Goal: Task Accomplishment & Management: Manage account settings

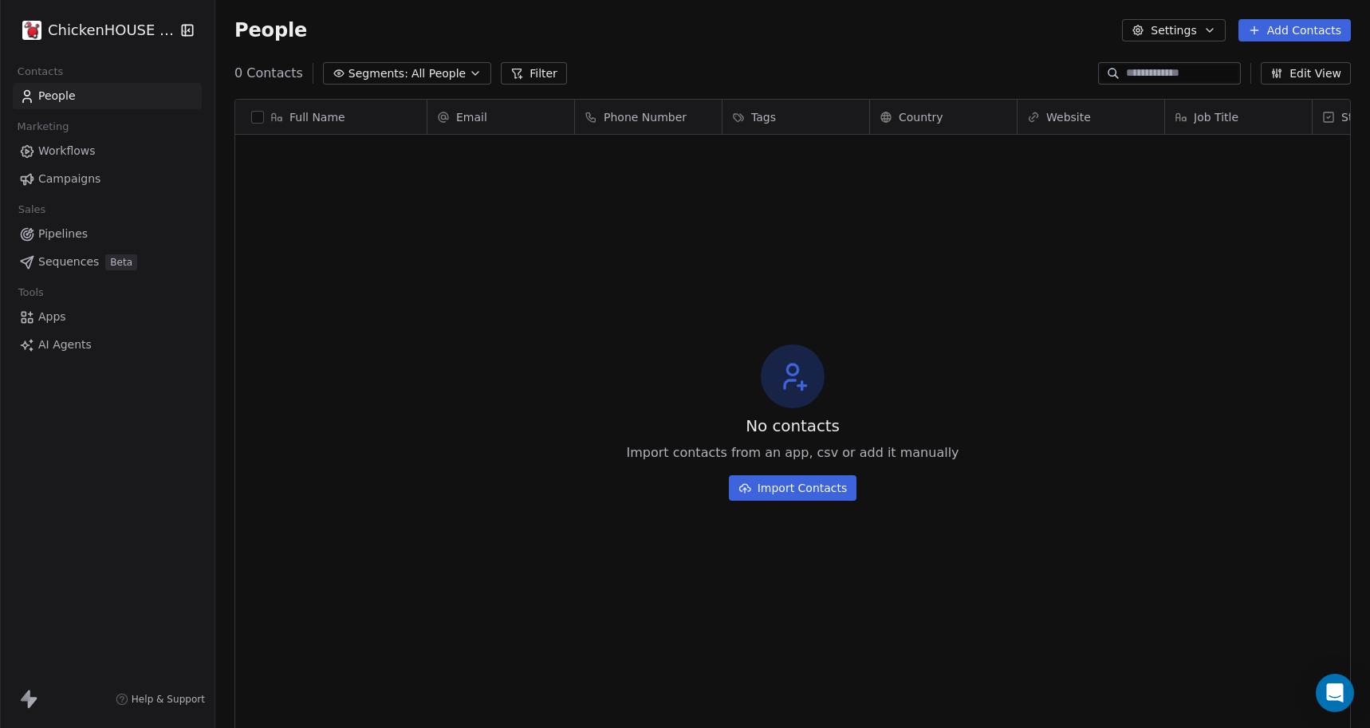
scroll to position [640, 1154]
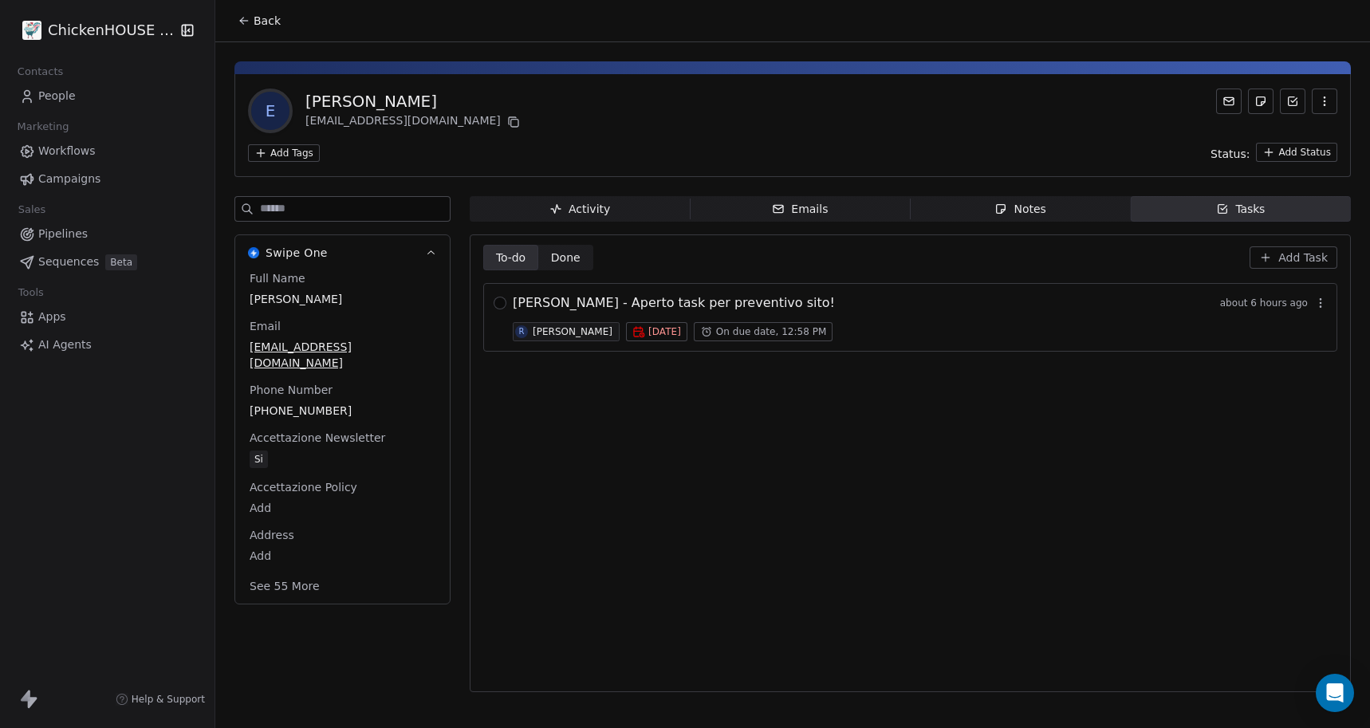
click at [993, 214] on span "Notes Notes" at bounding box center [1020, 209] width 220 height 26
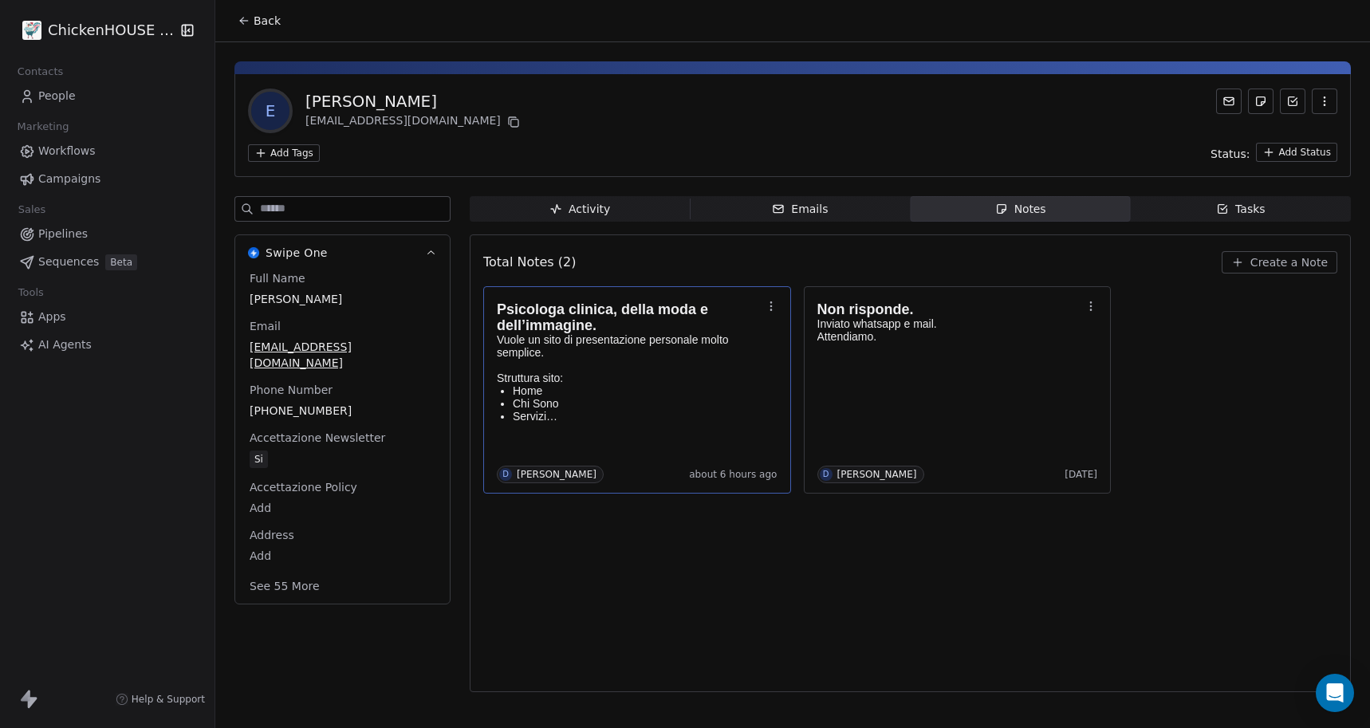
click at [666, 356] on p "Vuole un sito di presentazione personale molto semplice." at bounding box center [629, 346] width 265 height 26
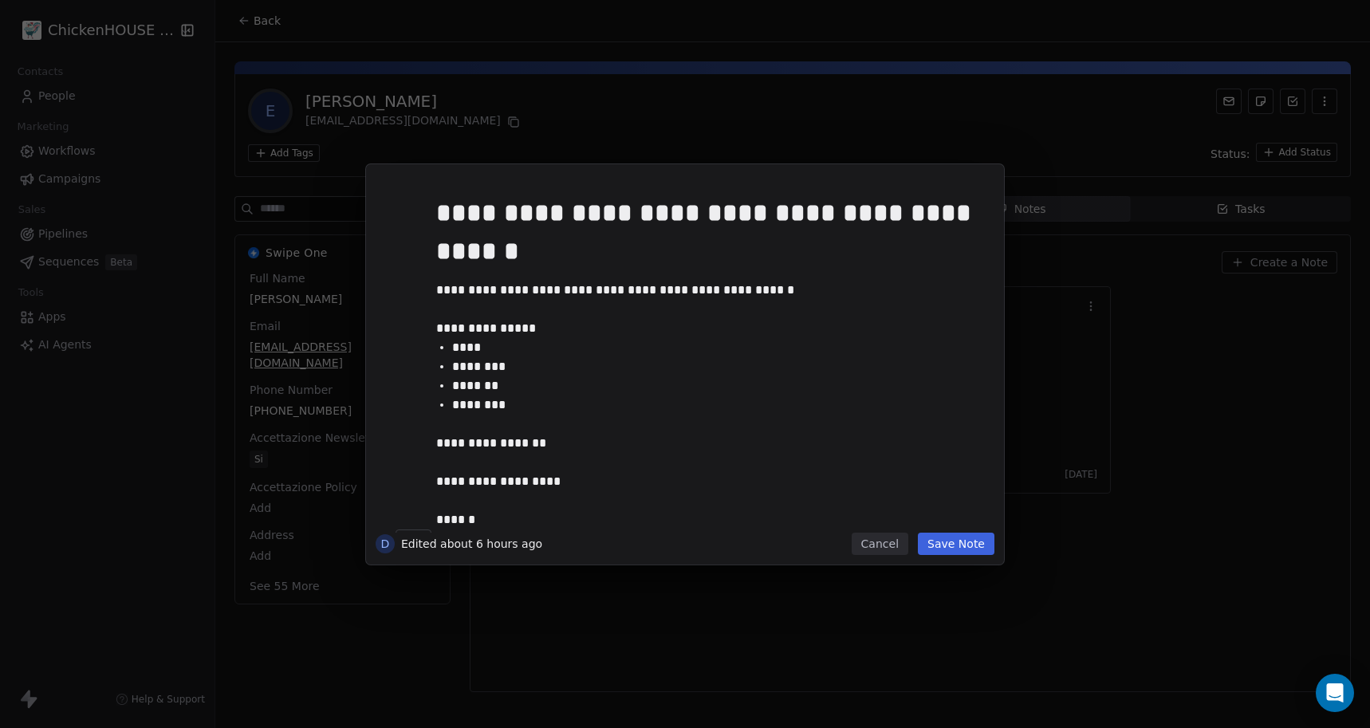
click at [885, 553] on button "Cancel" at bounding box center [879, 544] width 57 height 22
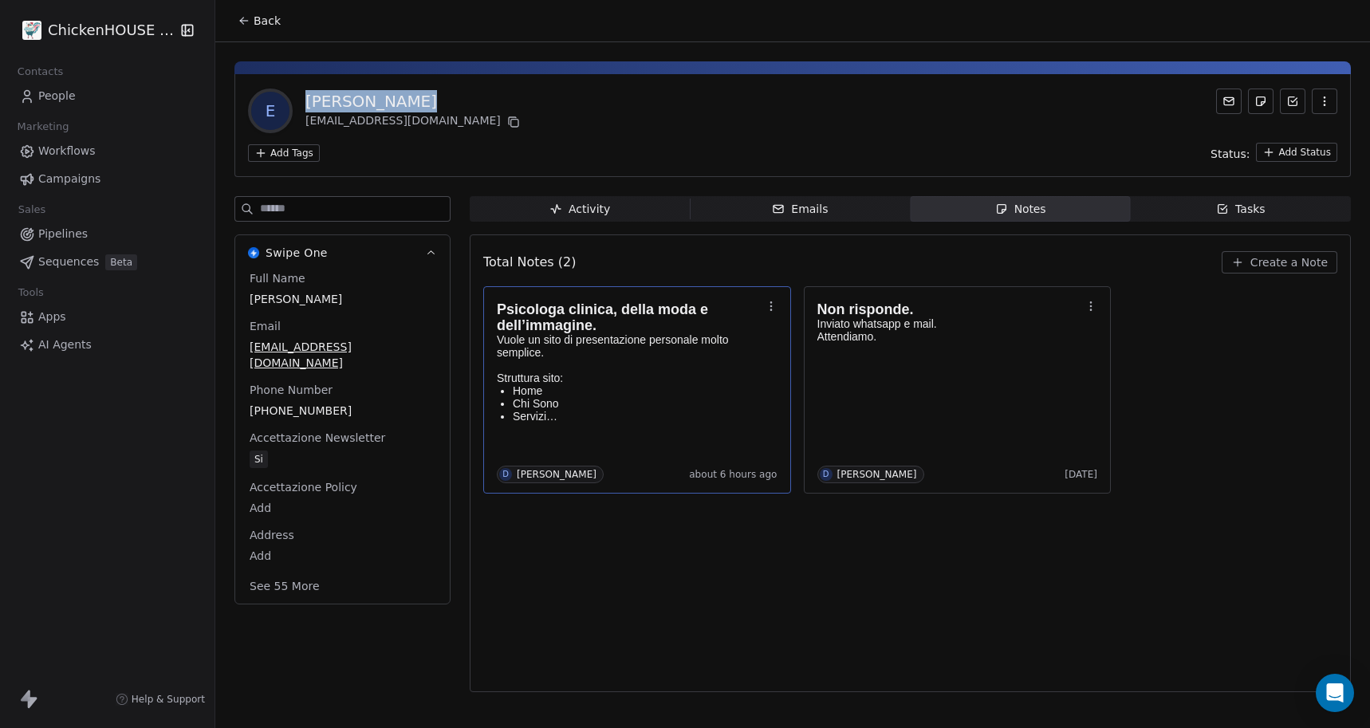
copy div "[PERSON_NAME]"
drag, startPoint x: 413, startPoint y: 96, endPoint x: 309, endPoint y: 93, distance: 104.5
click at [309, 93] on div "[PERSON_NAME]" at bounding box center [414, 101] width 218 height 22
click at [510, 121] on icon at bounding box center [513, 123] width 7 height 7
click at [1225, 214] on icon "button" at bounding box center [1222, 208] width 13 height 13
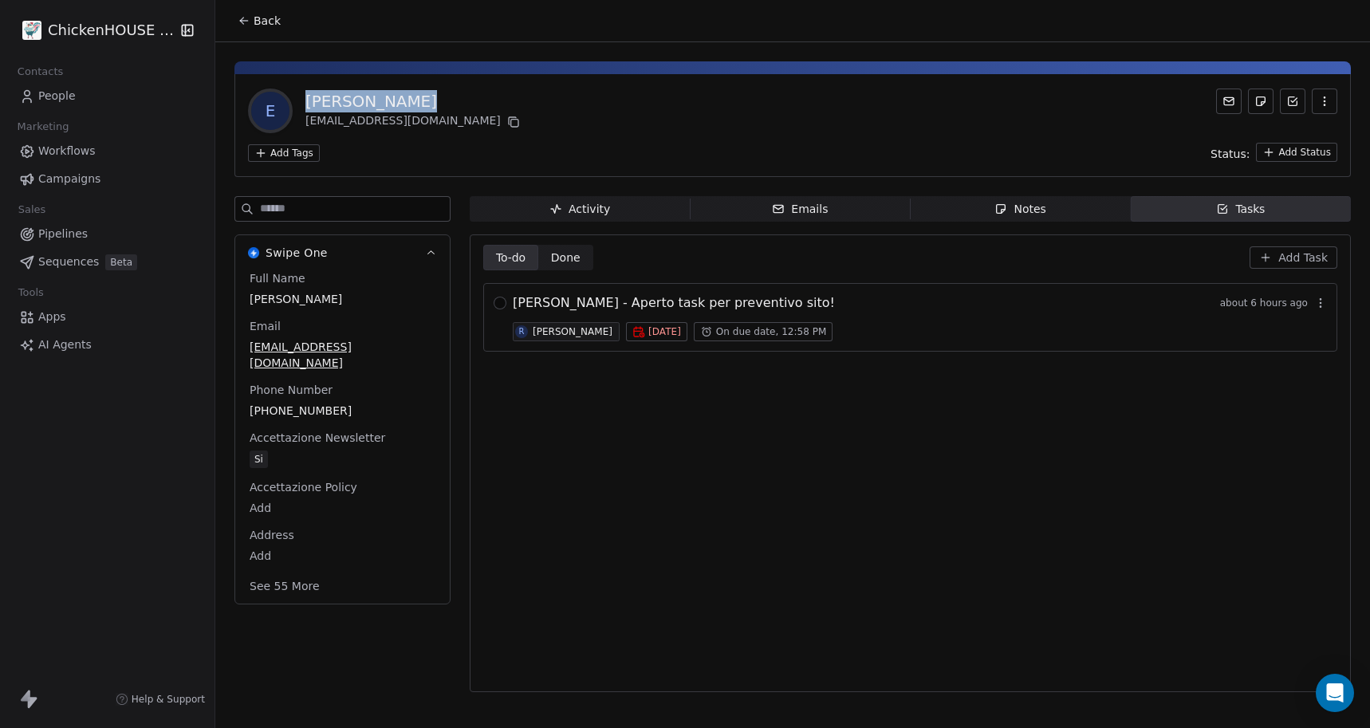
click at [556, 333] on div "[PERSON_NAME]" at bounding box center [573, 331] width 80 height 11
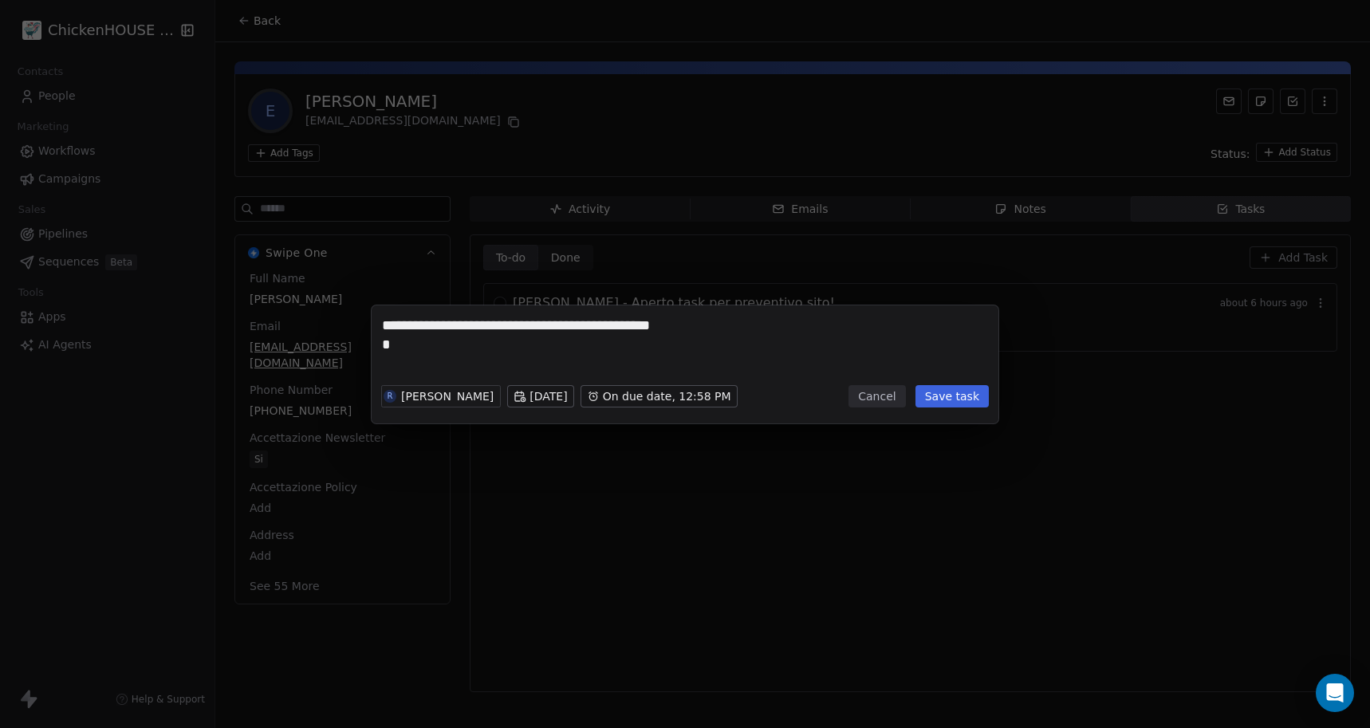
drag, startPoint x: 412, startPoint y: 346, endPoint x: 378, endPoint y: 346, distance: 34.3
type textarea "**********"
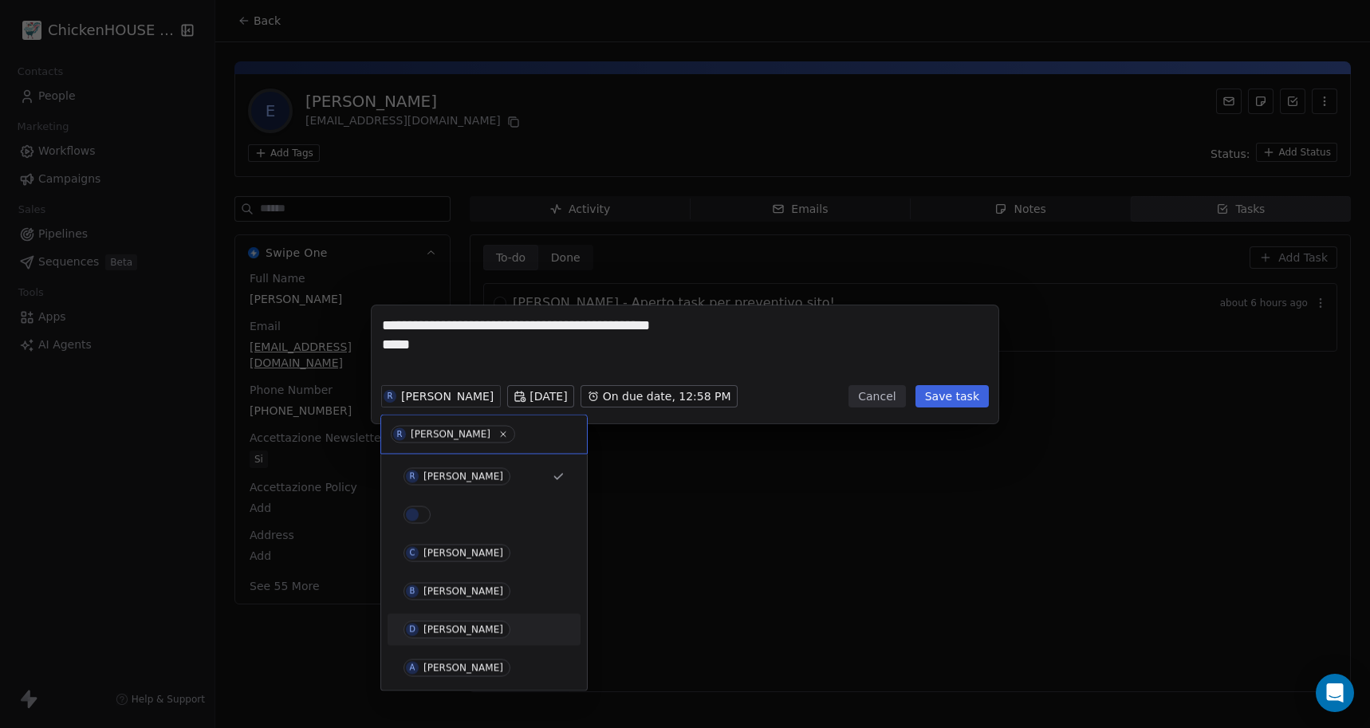
click at [430, 629] on div "[PERSON_NAME]" at bounding box center [463, 629] width 80 height 11
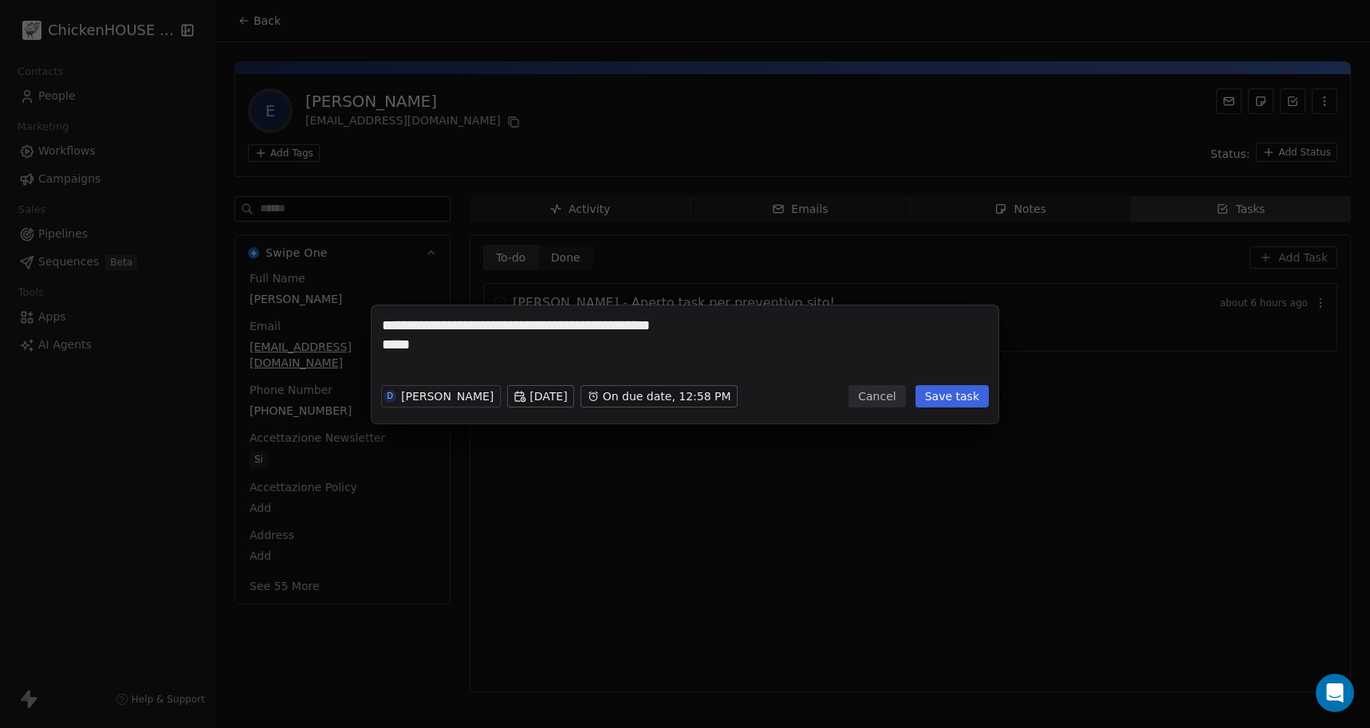
click at [932, 397] on button "Save task" at bounding box center [951, 396] width 73 height 22
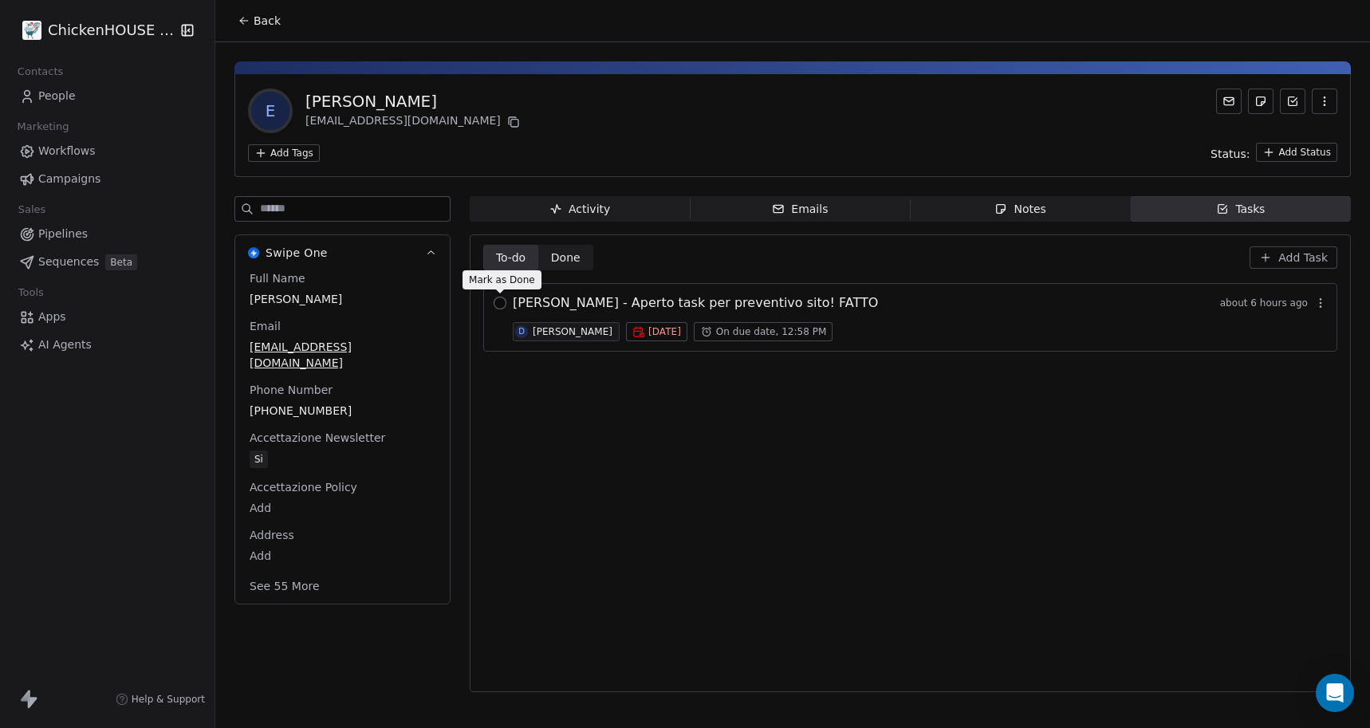
click at [501, 305] on button "button" at bounding box center [499, 303] width 13 height 13
click at [1041, 206] on div "Notes" at bounding box center [1019, 209] width 51 height 17
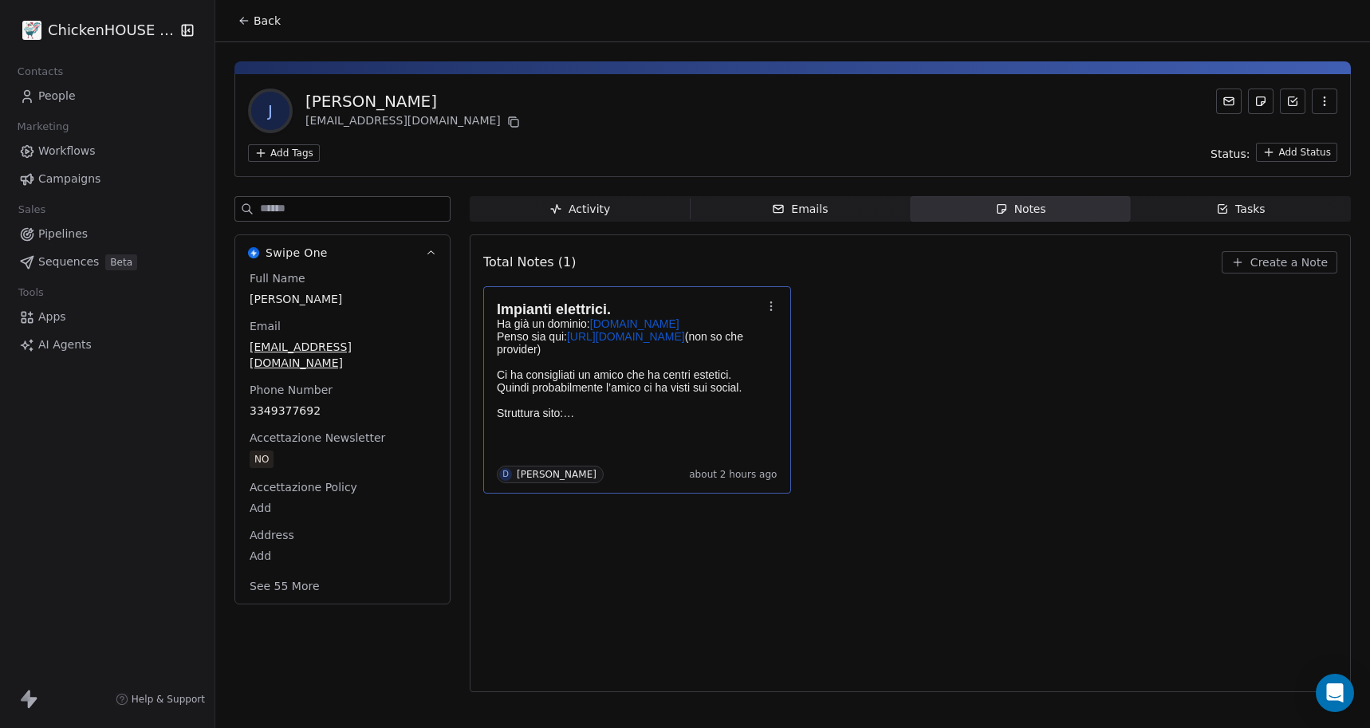
click at [612, 364] on p "Ha già un dominio: impiantiborsaniepreti.it Penso sia qui: http://www.1api.net …" at bounding box center [629, 355] width 265 height 77
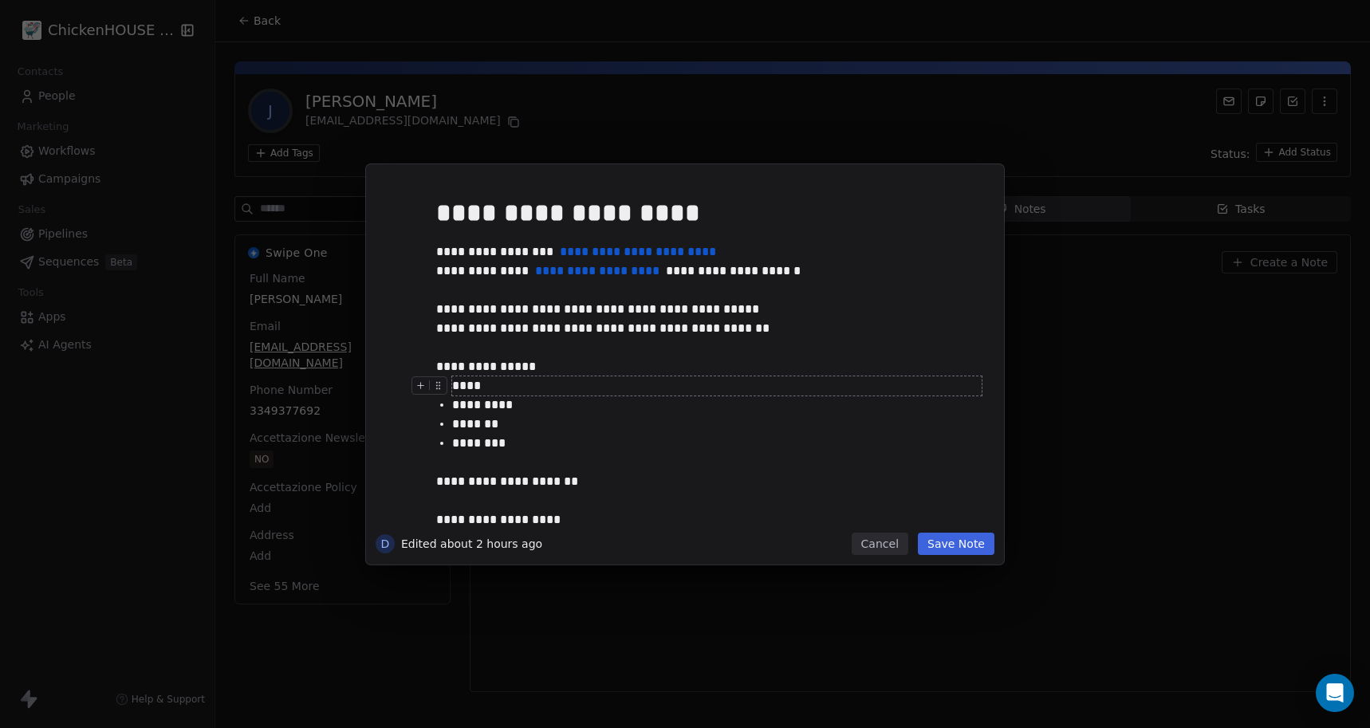
scroll to position [64, 0]
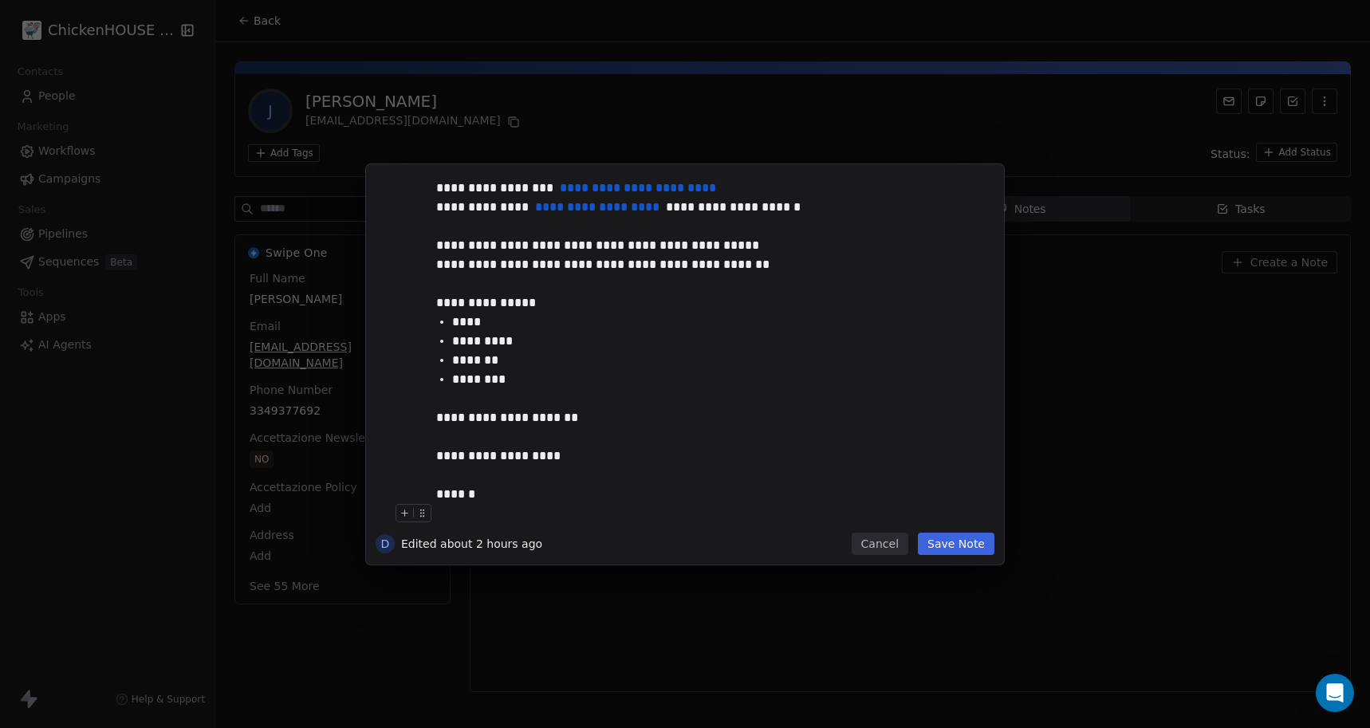
click at [945, 545] on button "Save Note" at bounding box center [956, 544] width 77 height 22
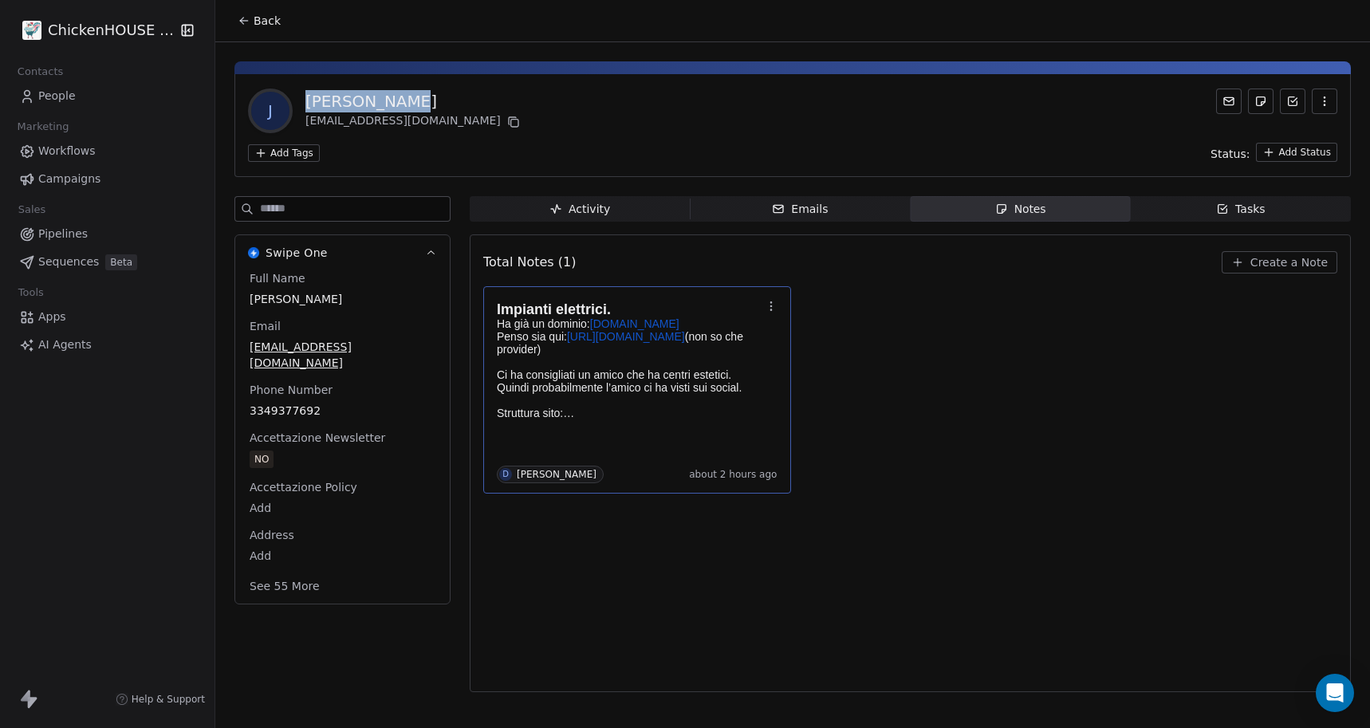
copy div "Jacopo Preti"
drag, startPoint x: 410, startPoint y: 107, endPoint x: 308, endPoint y: 94, distance: 102.8
click at [308, 94] on div "Jacopo Preti" at bounding box center [414, 101] width 218 height 22
click at [507, 123] on icon at bounding box center [513, 122] width 13 height 13
click at [1235, 208] on div "Tasks" at bounding box center [1240, 209] width 49 height 17
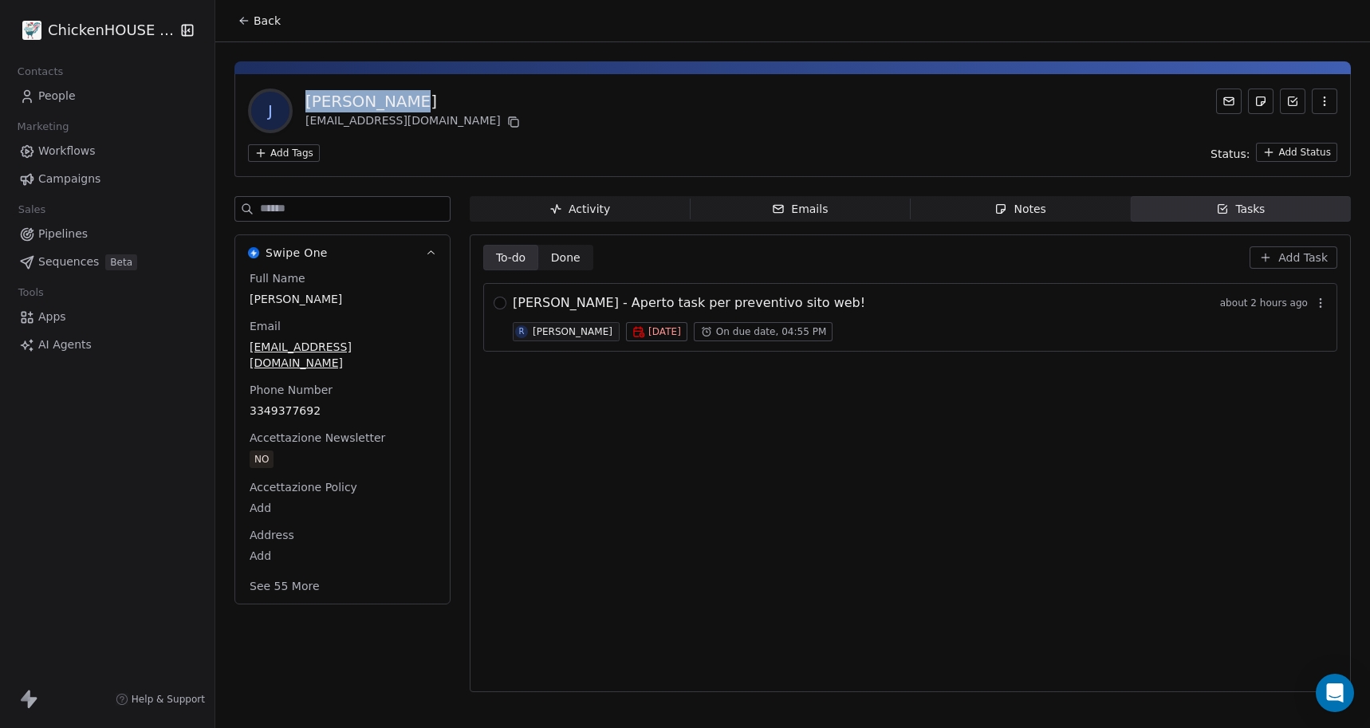
click at [543, 308] on span "JACOPO PRETI - Aperto task per preventivo sito web!" at bounding box center [689, 302] width 352 height 19
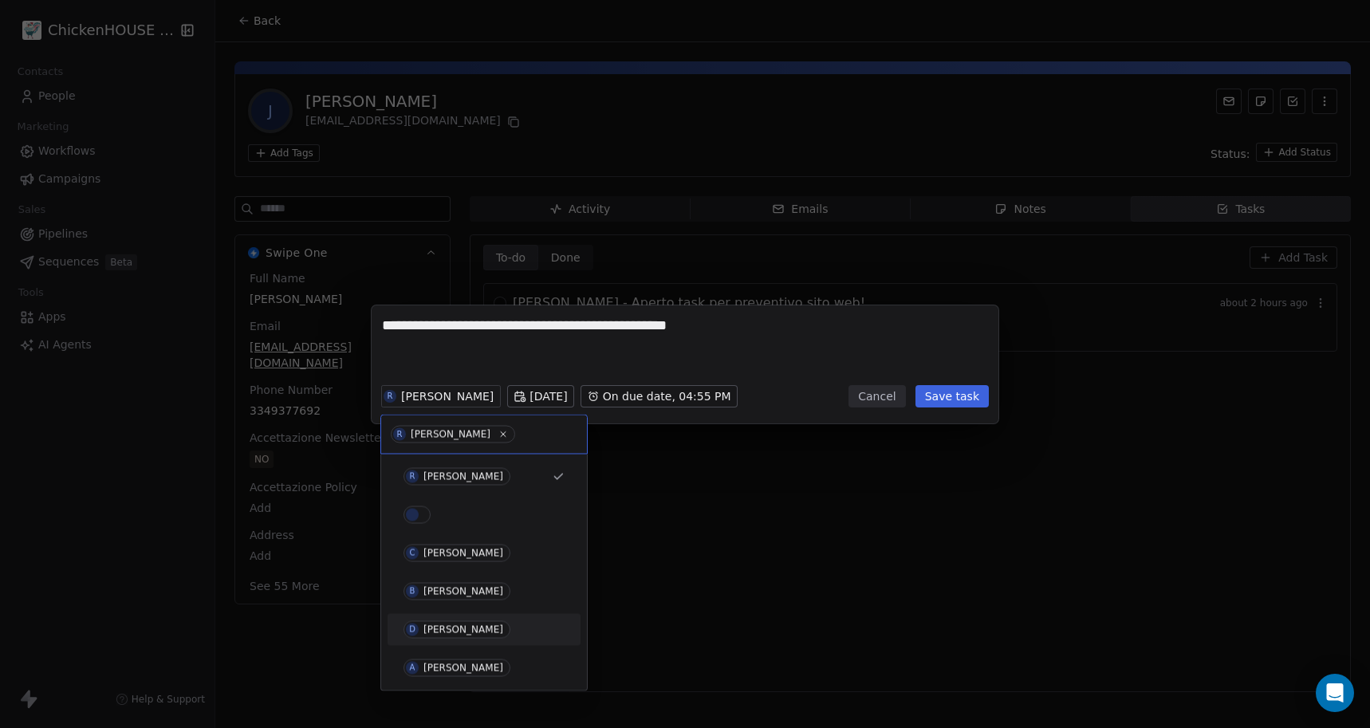
click at [430, 634] on div "[PERSON_NAME]" at bounding box center [463, 629] width 80 height 11
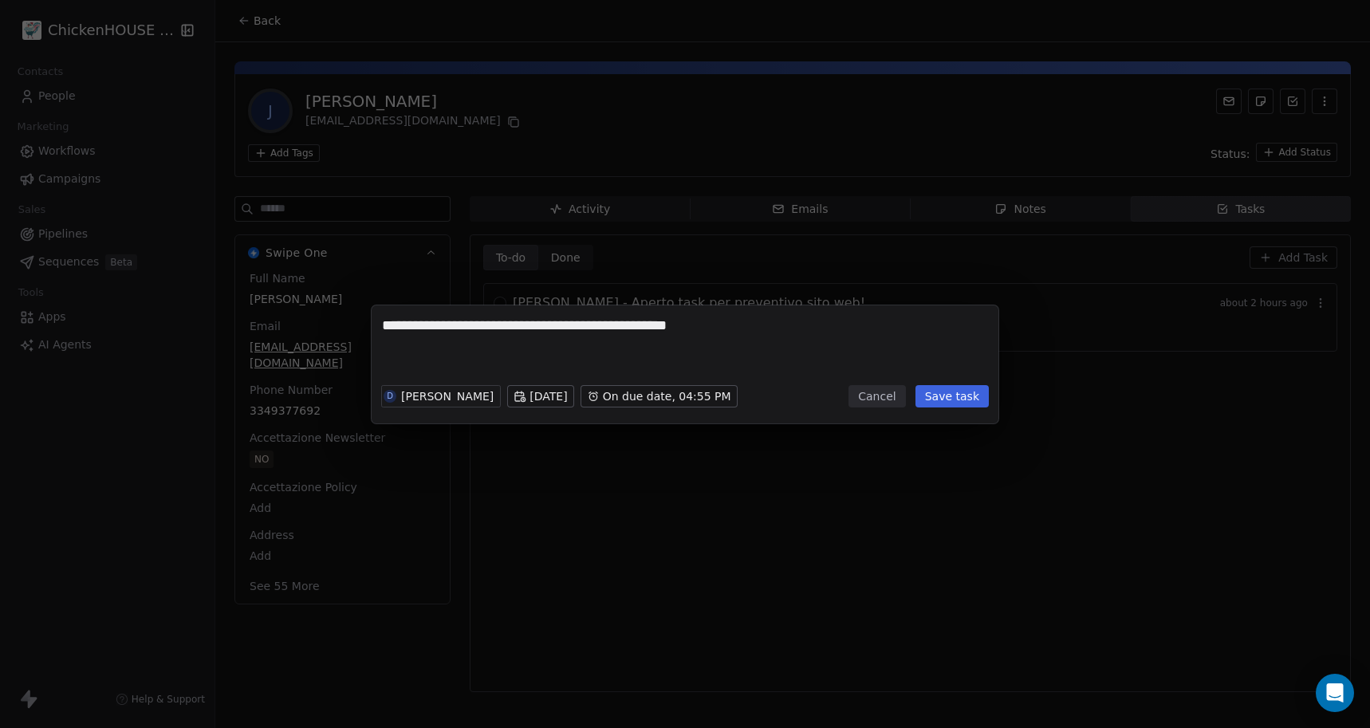
click at [423, 364] on textarea "**********" at bounding box center [685, 347] width 606 height 62
click at [426, 348] on textarea "**********" at bounding box center [685, 347] width 606 height 62
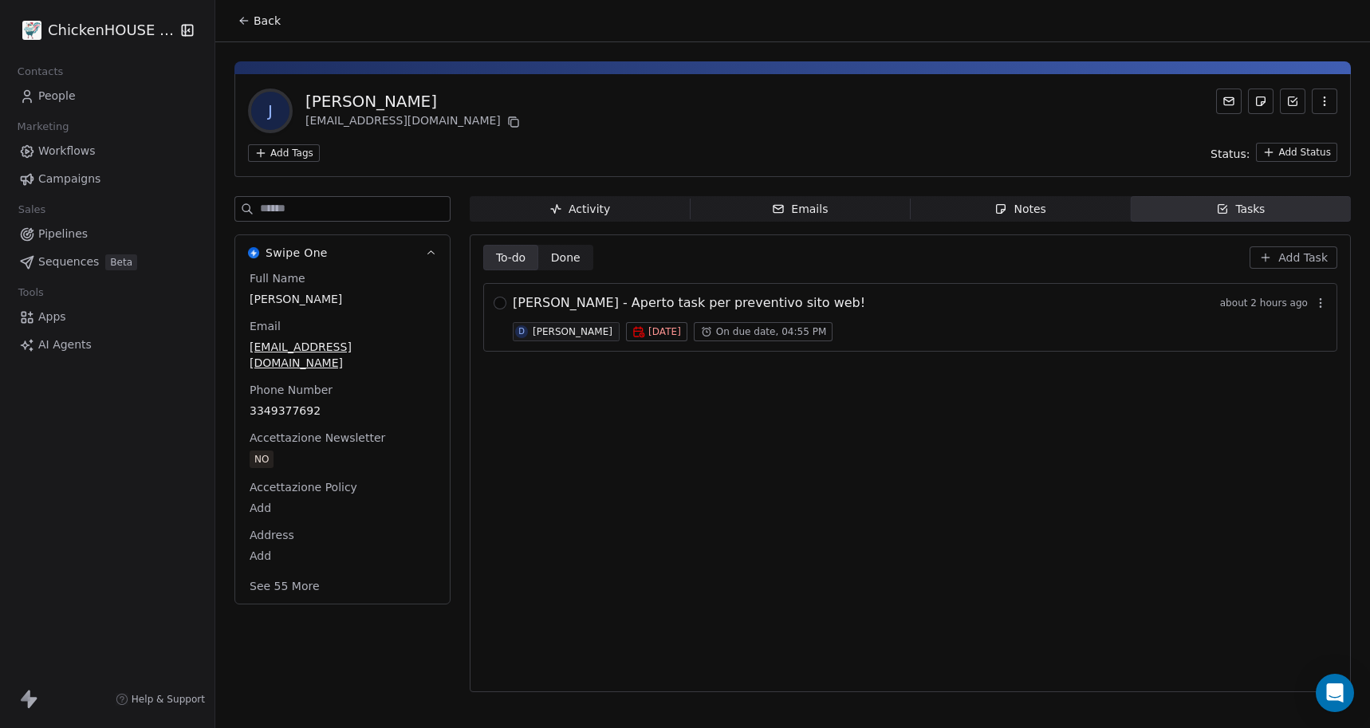
click at [564, 295] on span "JACOPO PRETI - Aperto task per preventivo sito web!" at bounding box center [689, 302] width 352 height 19
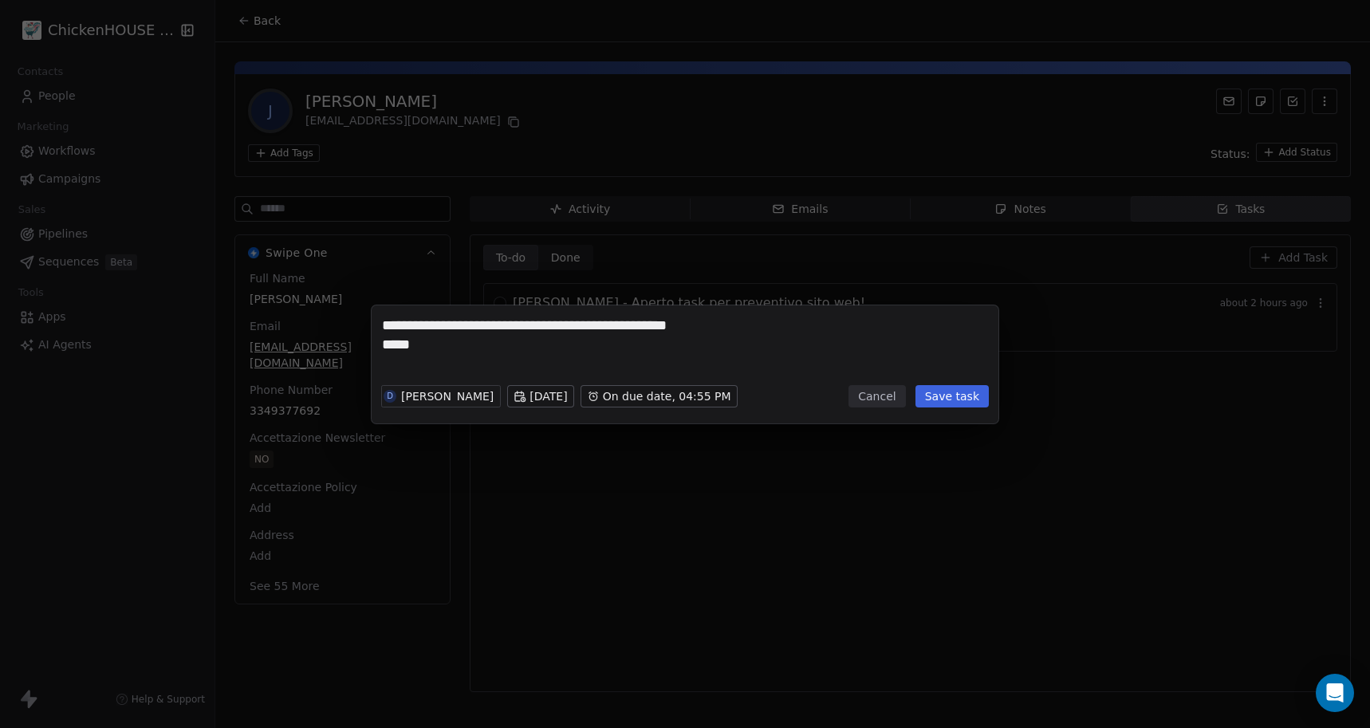
type textarea "**********"
click at [930, 394] on button "Save task" at bounding box center [951, 396] width 73 height 22
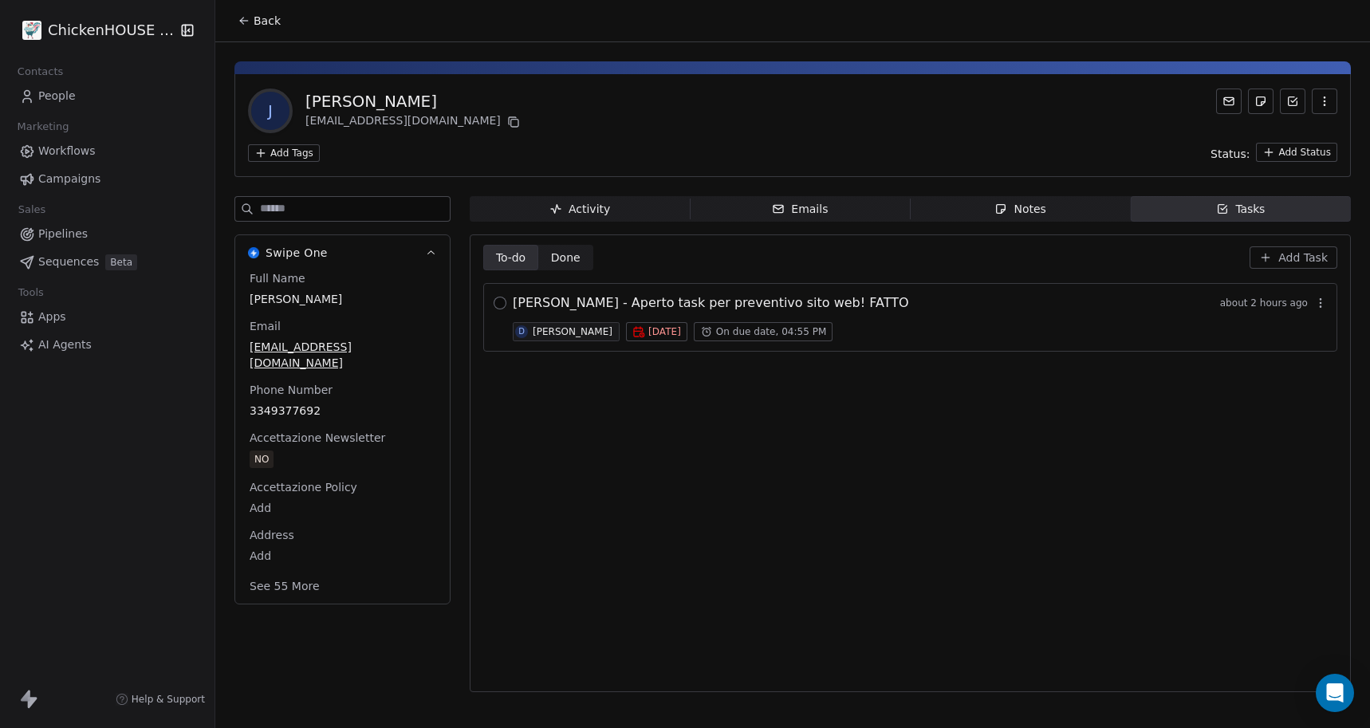
click at [494, 304] on button "button" at bounding box center [499, 303] width 13 height 13
click at [1007, 218] on span "Notes Notes" at bounding box center [1020, 209] width 220 height 26
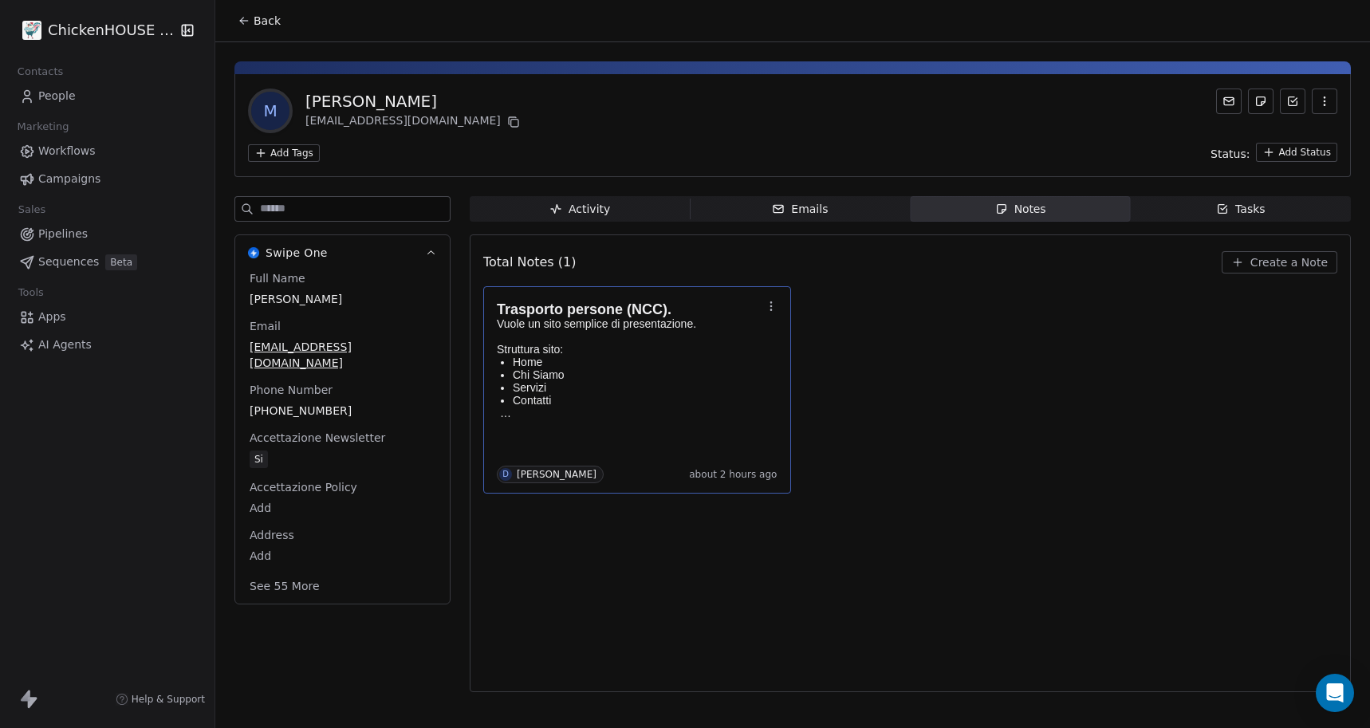
click at [634, 377] on p "Chi Siamo" at bounding box center [637, 374] width 249 height 13
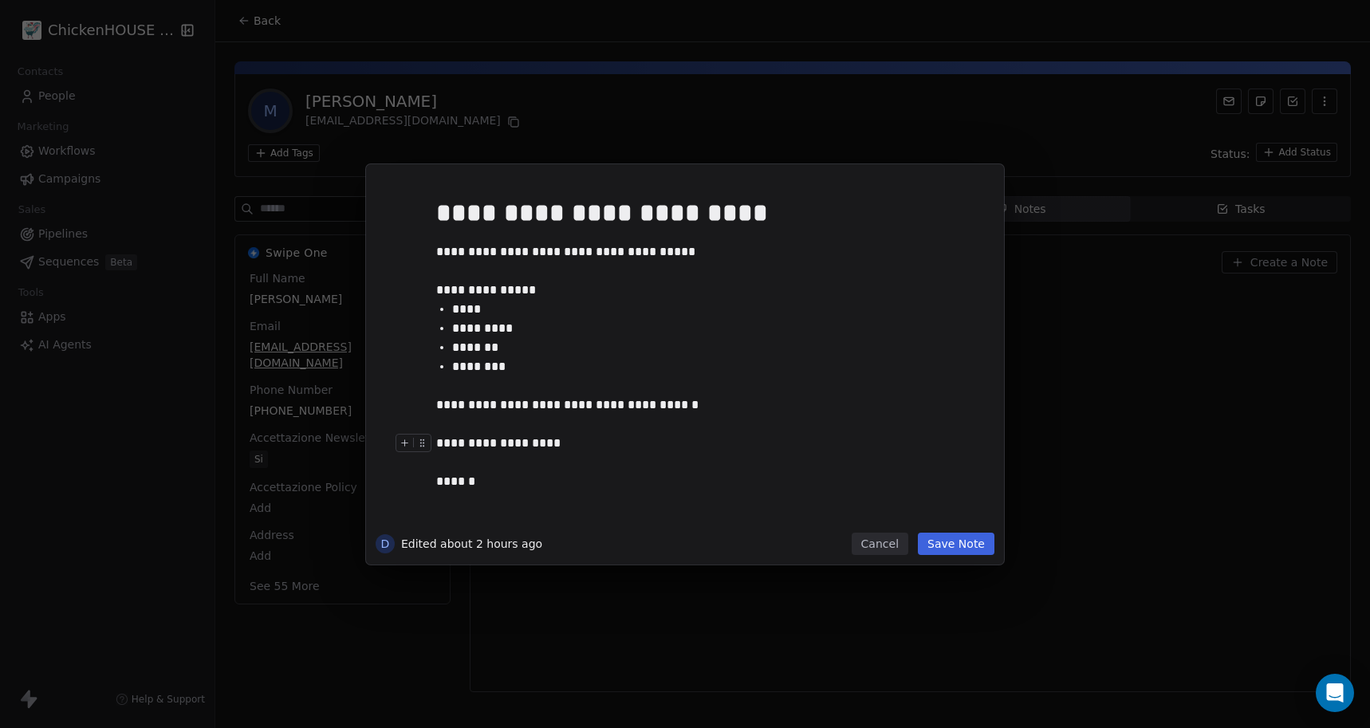
click at [420, 97] on div "**********" at bounding box center [685, 364] width 1370 height 728
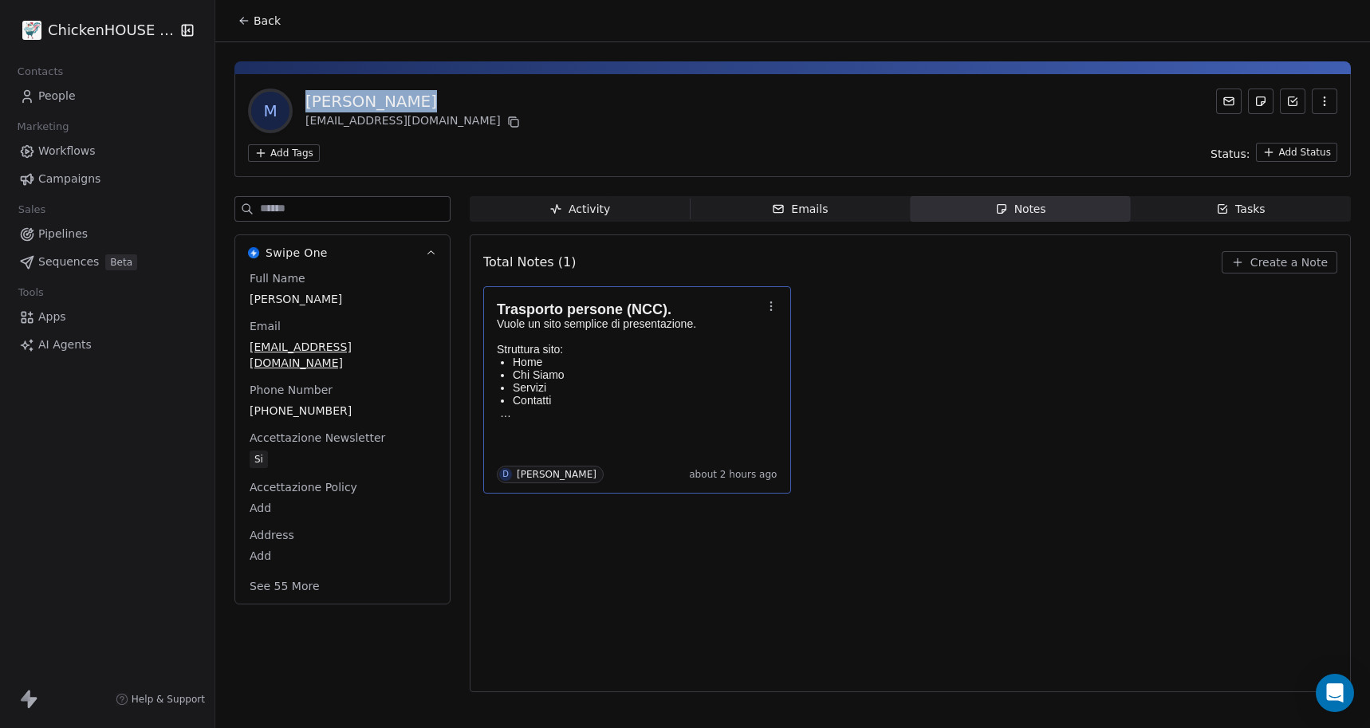
copy div "Mircea Ionita"
drag, startPoint x: 409, startPoint y: 94, endPoint x: 305, endPoint y: 96, distance: 103.7
click at [305, 96] on div "Mircea Ionita" at bounding box center [414, 101] width 218 height 22
click at [507, 125] on icon at bounding box center [513, 122] width 13 height 13
click at [1241, 205] on div "Tasks" at bounding box center [1240, 209] width 49 height 17
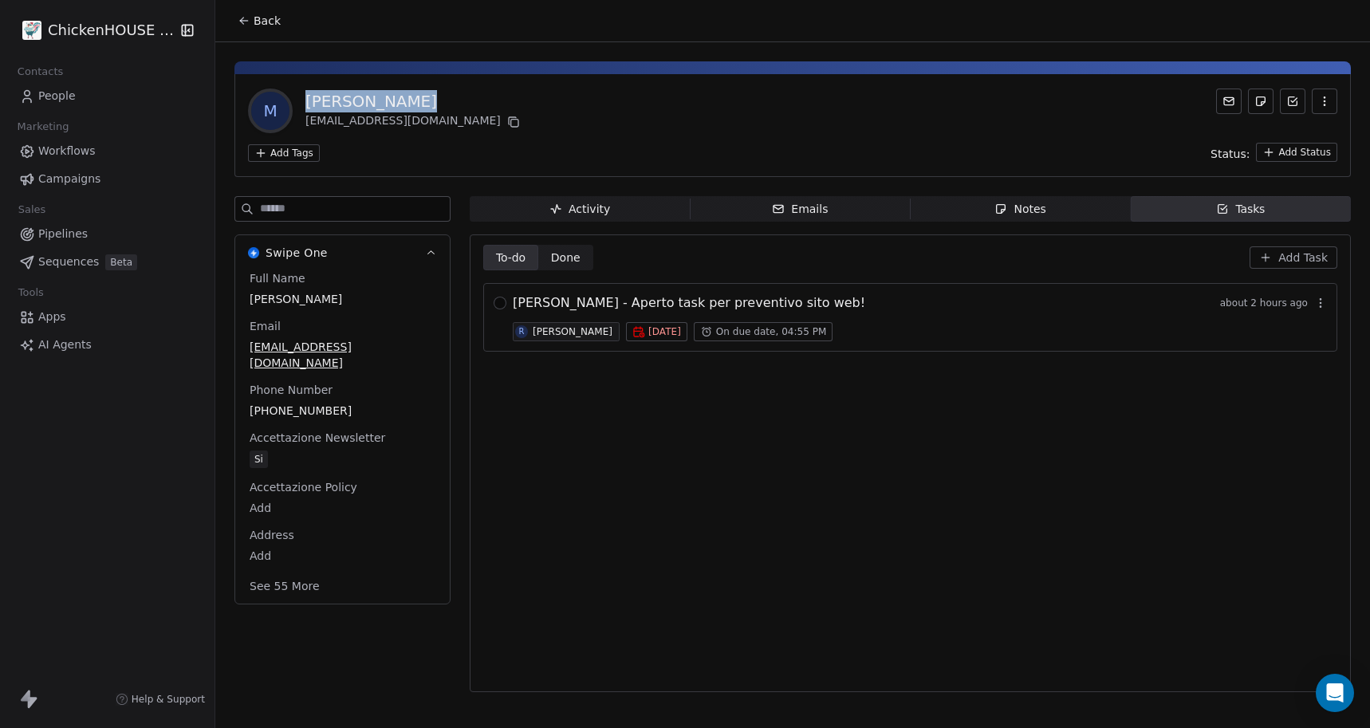
click at [560, 305] on span "MIRCEA IONITA - Aperto task per preventivo sito web!" at bounding box center [689, 302] width 352 height 19
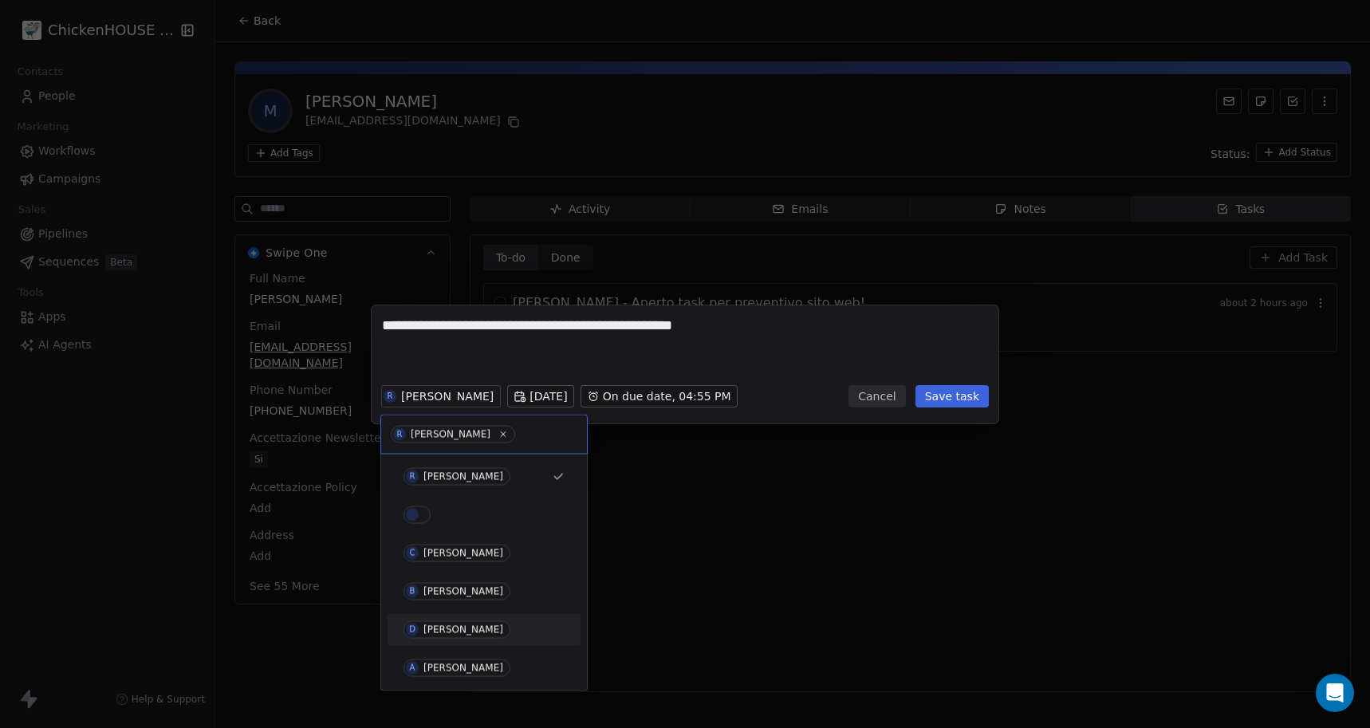
click at [424, 627] on div "[PERSON_NAME]" at bounding box center [463, 629] width 80 height 11
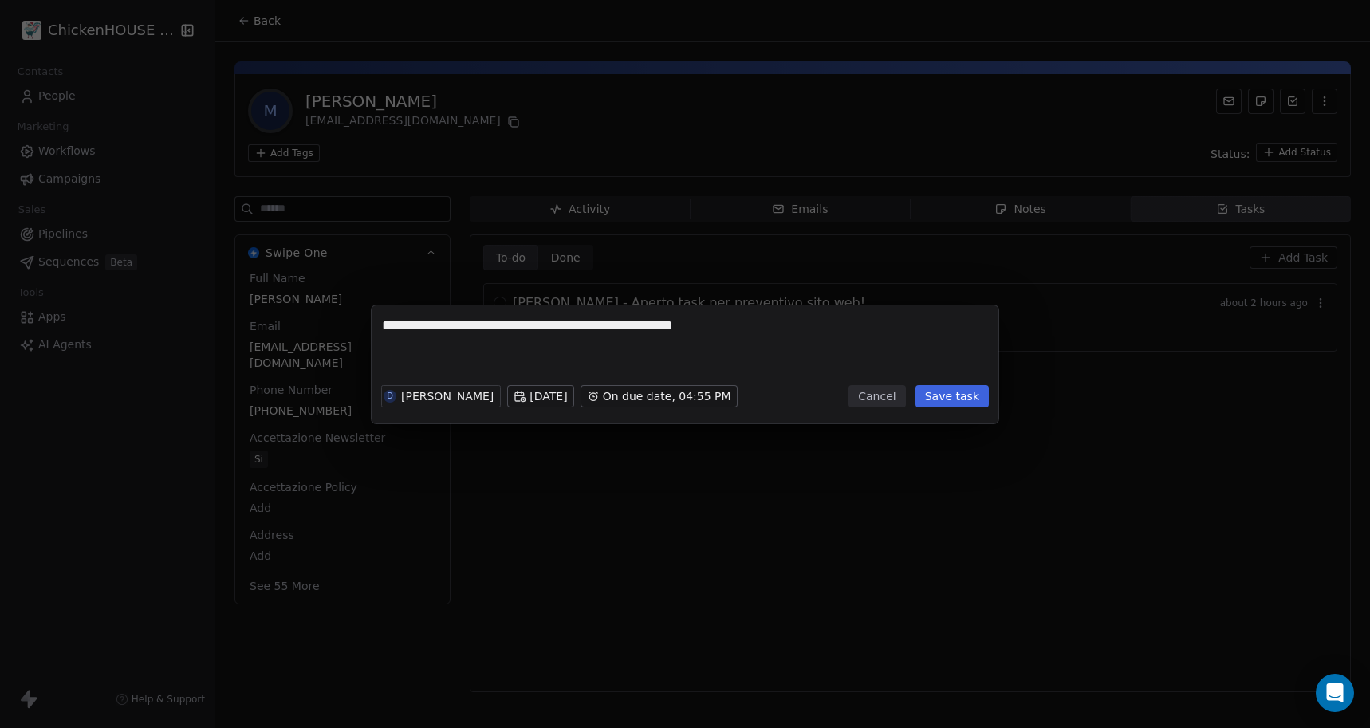
click at [449, 364] on textarea "**********" at bounding box center [685, 347] width 606 height 62
type textarea "**********"
click at [931, 390] on button "Save task" at bounding box center [951, 396] width 73 height 22
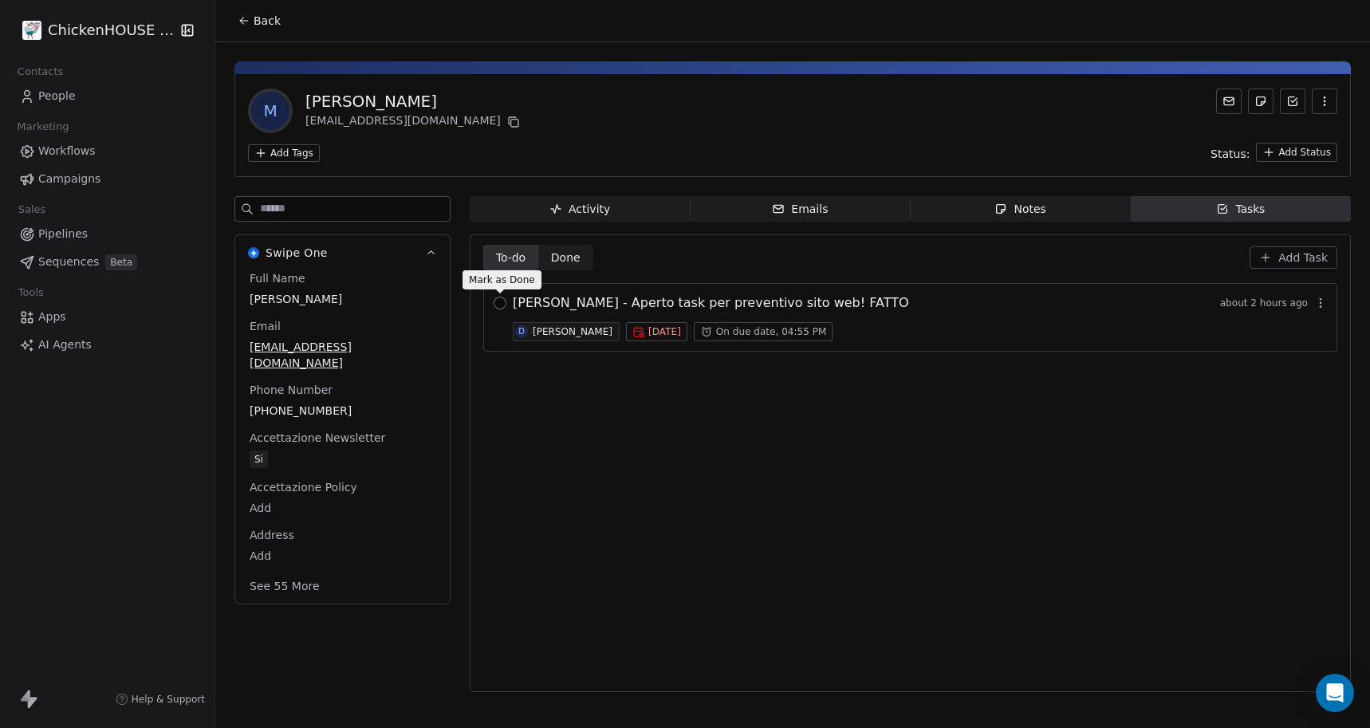
click at [497, 299] on button "button" at bounding box center [499, 303] width 13 height 13
